Goal: Transaction & Acquisition: Obtain resource

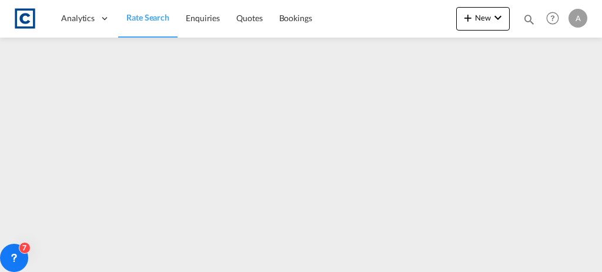
click at [144, 18] on span "Rate Search" at bounding box center [147, 17] width 43 height 10
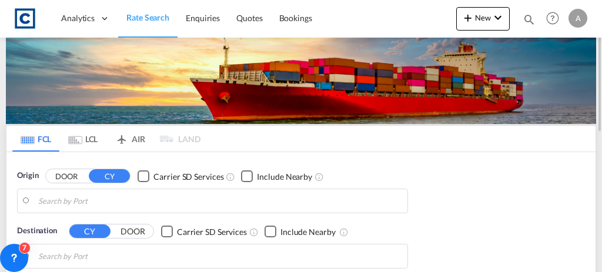
type input "GB-OX7, [GEOGRAPHIC_DATA]"
type input "Ad Dammam, SADMM"
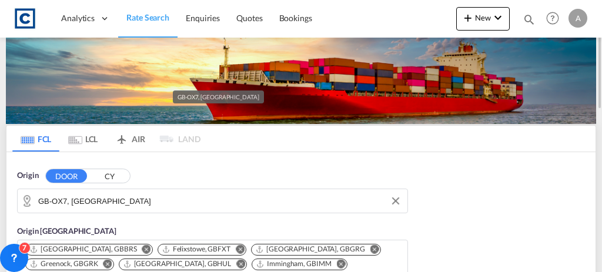
click at [180, 202] on input "GB-OX7, [GEOGRAPHIC_DATA]" at bounding box center [219, 201] width 363 height 18
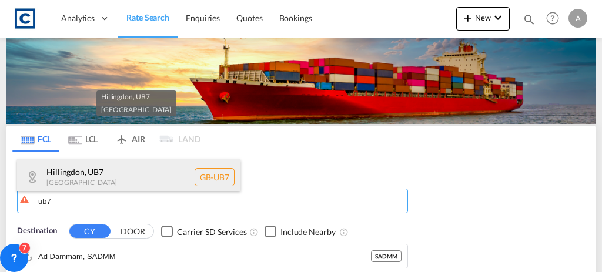
click at [150, 176] on div "Hillingdon , UB7 [GEOGRAPHIC_DATA] [GEOGRAPHIC_DATA]-UB7" at bounding box center [128, 176] width 223 height 35
type input "GB-UB7, Hillingdon"
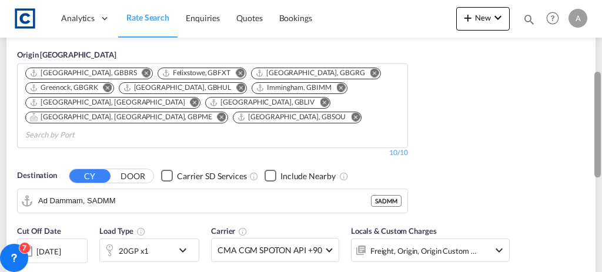
drag, startPoint x: 598, startPoint y: 88, endPoint x: 601, endPoint y: 163, distance: 75.3
click at [601, 163] on div at bounding box center [601, 136] width 2 height 267
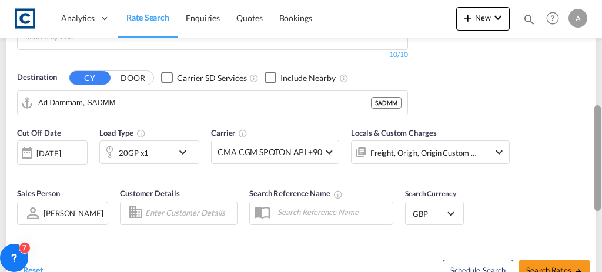
scroll to position [271, 0]
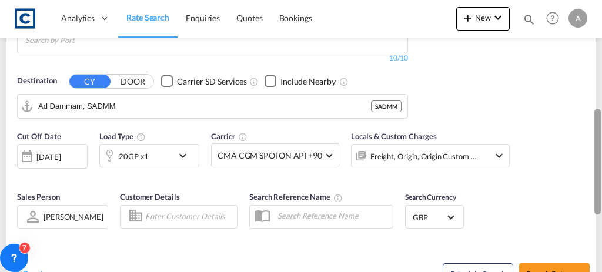
drag, startPoint x: 600, startPoint y: 173, endPoint x: 563, endPoint y: 119, distance: 66.0
click at [563, 119] on md-content "Analytics Dashboard Rate Search Enquiries Quotes Bookings New Quote Bookings" at bounding box center [301, 136] width 602 height 272
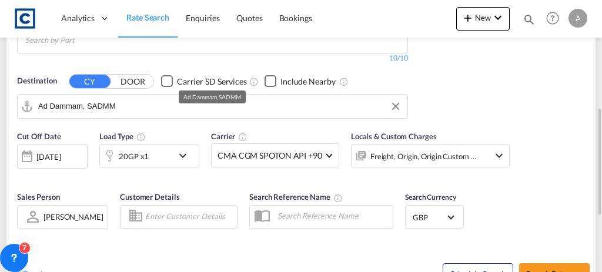
click at [120, 98] on input "Ad Dammam, SADMM" at bounding box center [219, 107] width 363 height 18
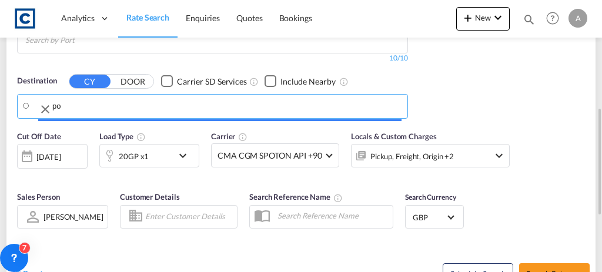
type input "p"
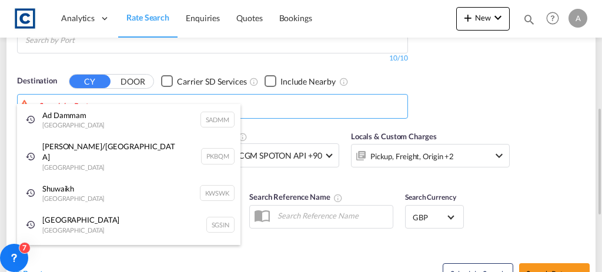
type input "o"
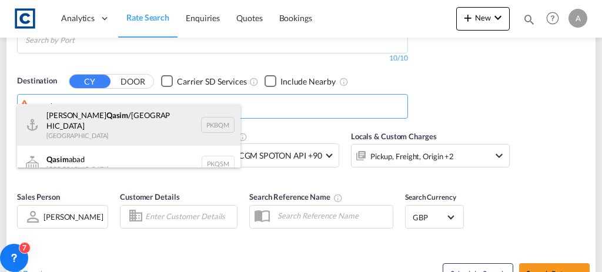
click at [113, 125] on div "[PERSON_NAME] /[GEOGRAPHIC_DATA] [GEOGRAPHIC_DATA] PKBQM" at bounding box center [128, 125] width 223 height 42
type input "[PERSON_NAME]/[GEOGRAPHIC_DATA], PKBQM"
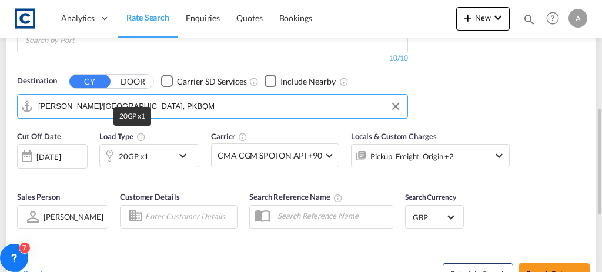
click at [138, 148] on div "20GP x1" at bounding box center [134, 156] width 30 height 16
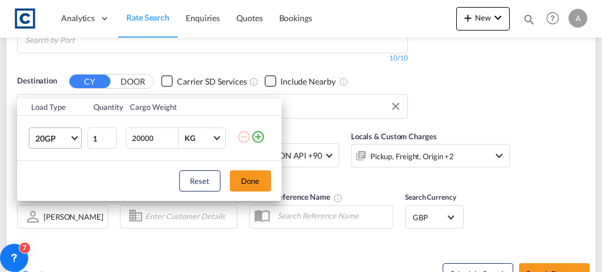
click at [79, 142] on md-select-value "20GP" at bounding box center [57, 138] width 47 height 20
click at [55, 141] on span "20GP" at bounding box center [52, 139] width 34 height 12
click at [76, 139] on md-select-value "20GP" at bounding box center [57, 138] width 47 height 20
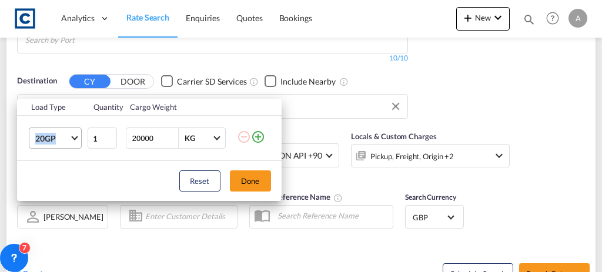
click at [76, 139] on md-select-value "20GP" at bounding box center [57, 138] width 47 height 20
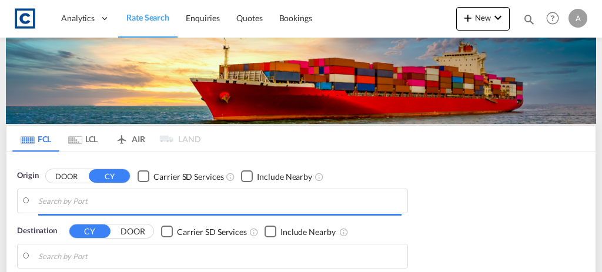
type input "GB-OX7, [GEOGRAPHIC_DATA]"
type input "Ad Dammam, SADMM"
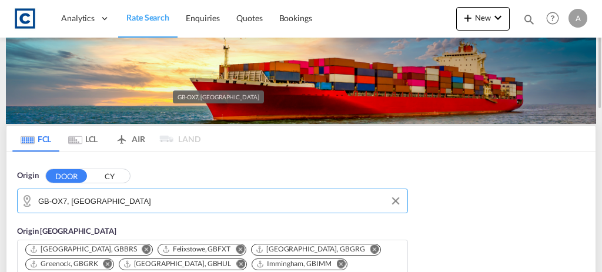
click at [143, 204] on input "GB-OX7, [GEOGRAPHIC_DATA]" at bounding box center [219, 201] width 363 height 18
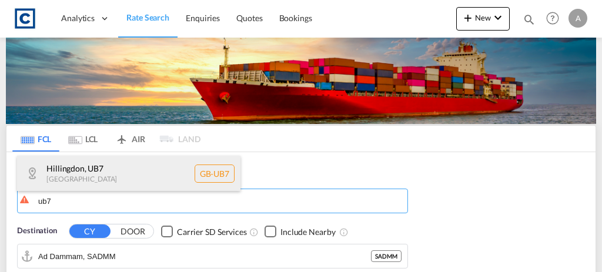
click at [123, 173] on div "Hillingdon , UB7 [GEOGRAPHIC_DATA] [GEOGRAPHIC_DATA]-UB7" at bounding box center [128, 173] width 223 height 35
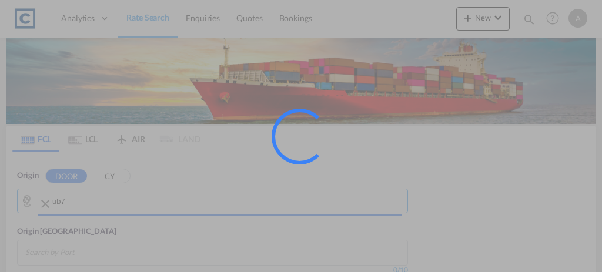
type input "GB-UB7, Hillingdon"
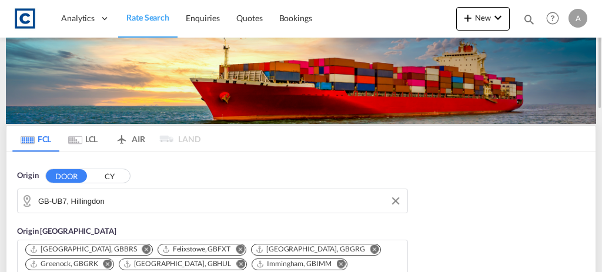
drag, startPoint x: 601, startPoint y: 61, endPoint x: 598, endPoint y: 92, distance: 31.8
click at [600, 92] on div at bounding box center [601, 135] width 2 height 267
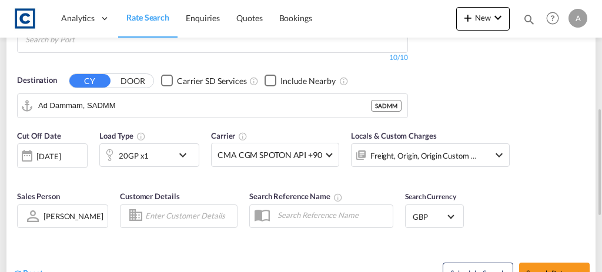
click at [119, 148] on div "20GP x1" at bounding box center [134, 156] width 30 height 16
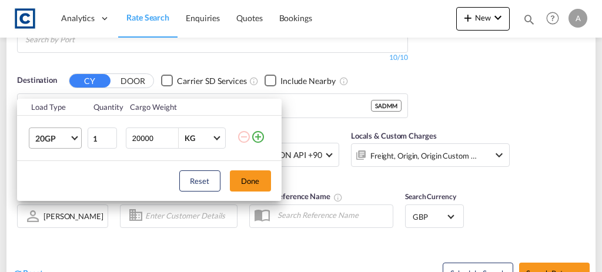
click at [54, 137] on span "20GP" at bounding box center [52, 139] width 34 height 12
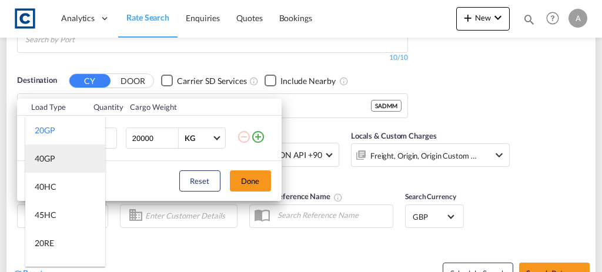
click at [56, 165] on md-option "40GP" at bounding box center [65, 159] width 80 height 28
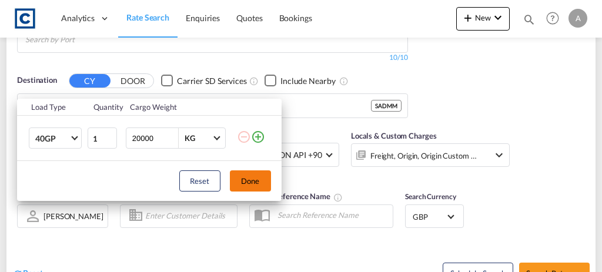
click at [256, 189] on button "Done" at bounding box center [250, 180] width 41 height 21
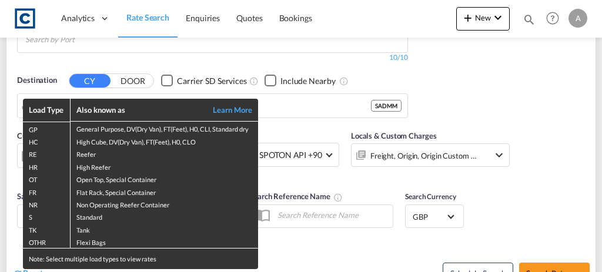
click at [117, 93] on div "Load Type Also known as Learn More GP General Purpose, DV(Dry Van), FT(Feet), H…" at bounding box center [301, 136] width 602 height 272
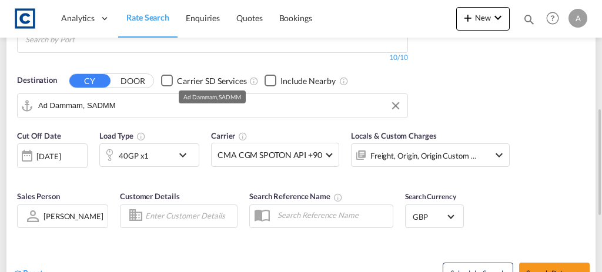
click at [138, 97] on input "Ad Dammam, SADMM" at bounding box center [219, 106] width 363 height 18
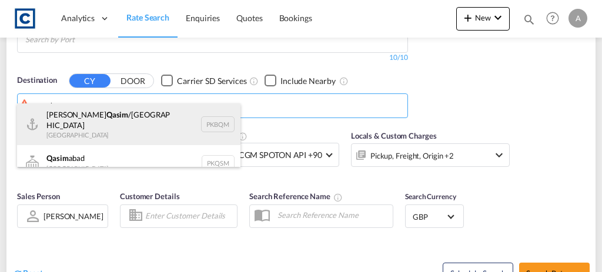
click at [99, 126] on div "[PERSON_NAME] /[GEOGRAPHIC_DATA] [GEOGRAPHIC_DATA] PKBQM" at bounding box center [128, 124] width 223 height 42
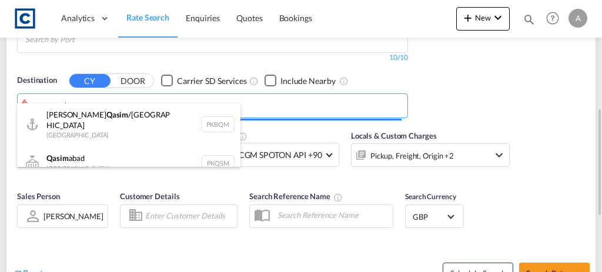
type input "[PERSON_NAME]/[GEOGRAPHIC_DATA], PKBQM"
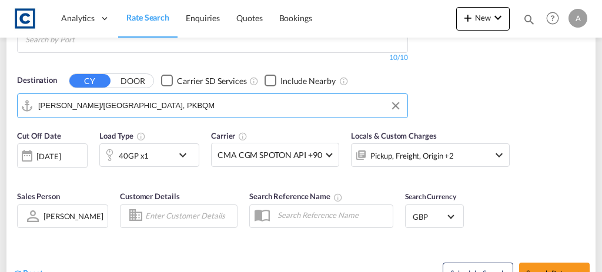
click at [401, 148] on div "Pickup, Freight, Origin +2" at bounding box center [411, 156] width 83 height 16
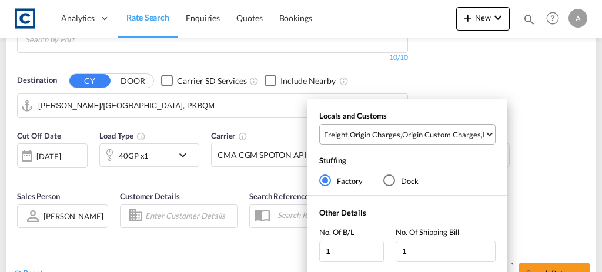
click at [416, 143] on md-select-value "Freight , Origin Charges , Origin Custom Charges , Pickup Charges" at bounding box center [409, 134] width 172 height 19
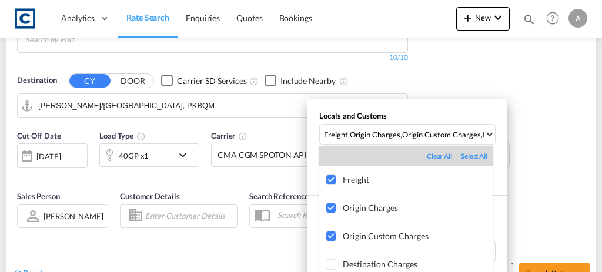
click at [534, 159] on md-backdrop at bounding box center [301, 136] width 602 height 272
click at [534, 159] on div "Locals and Customs Freight , Origin Charges , Origin Custom Charges , Pickup Ch…" at bounding box center [301, 136] width 602 height 272
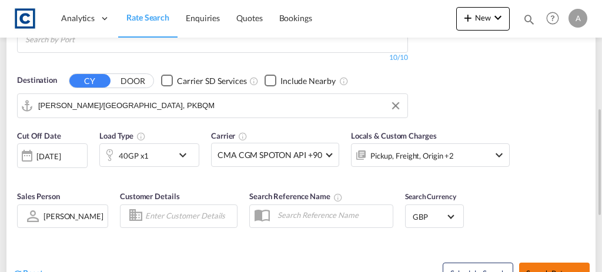
click at [534, 263] on button "Search Rates" at bounding box center [554, 273] width 71 height 21
type input "UB7 to PKBQM / 1 Sep 2025"
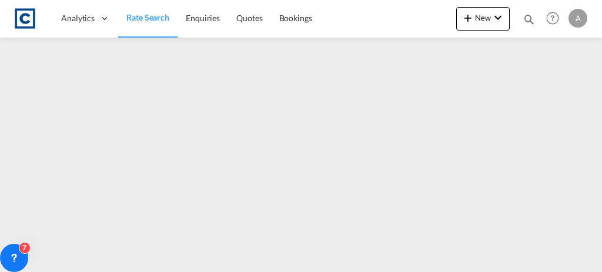
click at [155, 15] on span "Rate Search" at bounding box center [147, 17] width 43 height 10
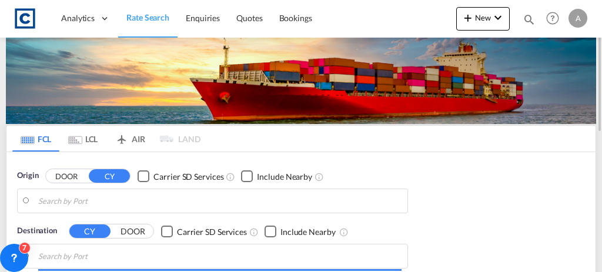
type input "GB-UB7, Hillingdon"
type input "[PERSON_NAME]/[GEOGRAPHIC_DATA], PKBQM"
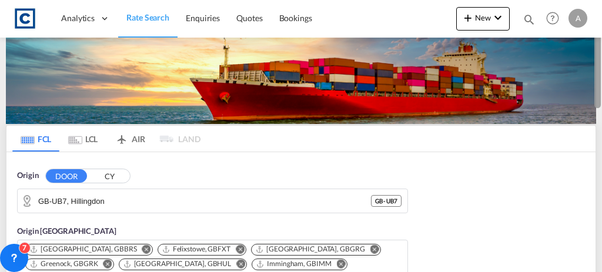
drag, startPoint x: 601, startPoint y: 63, endPoint x: 598, endPoint y: 93, distance: 29.5
click at [600, 93] on div at bounding box center [601, 135] width 2 height 267
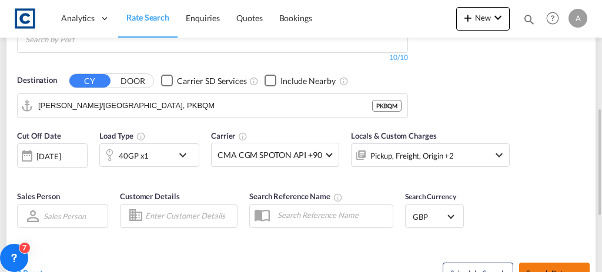
click at [555, 263] on button "Search Rates" at bounding box center [554, 273] width 71 height 21
type input "UB7 to PKBQM / 1 Sep 2025"
